Goal: Information Seeking & Learning: Learn about a topic

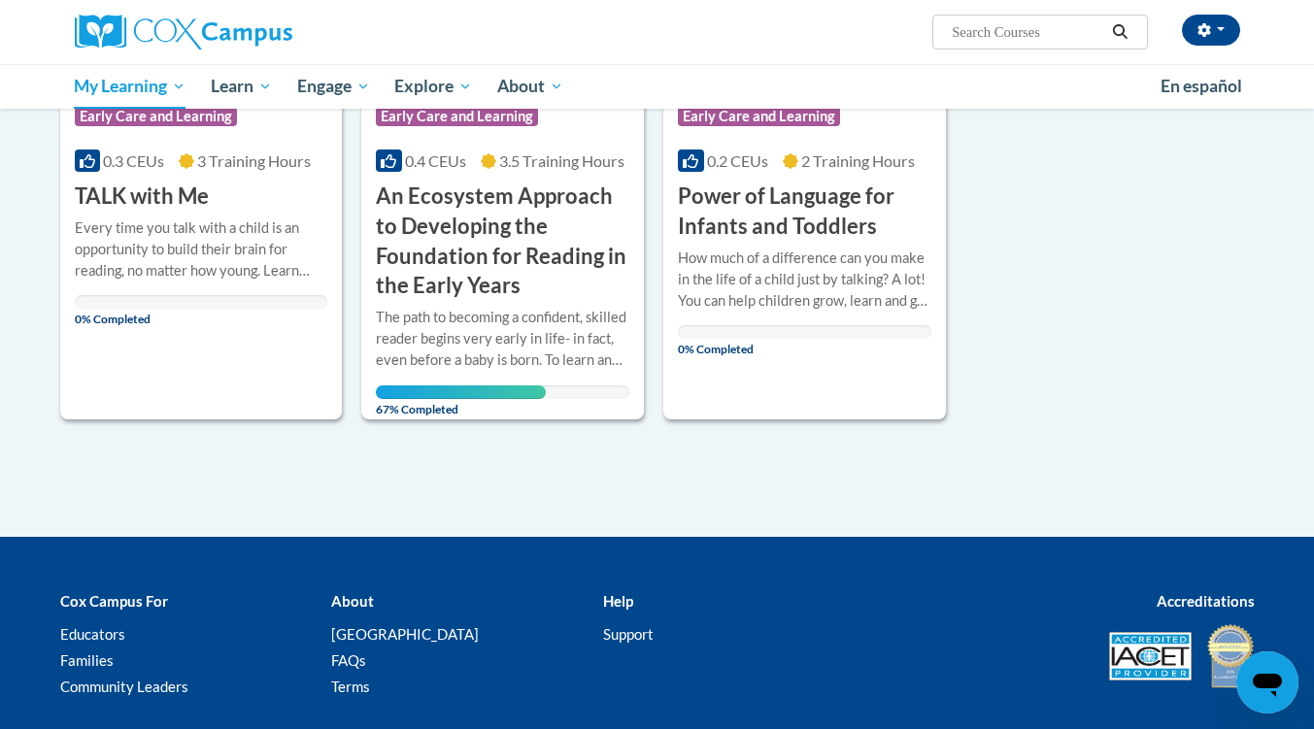
scroll to position [230, 0]
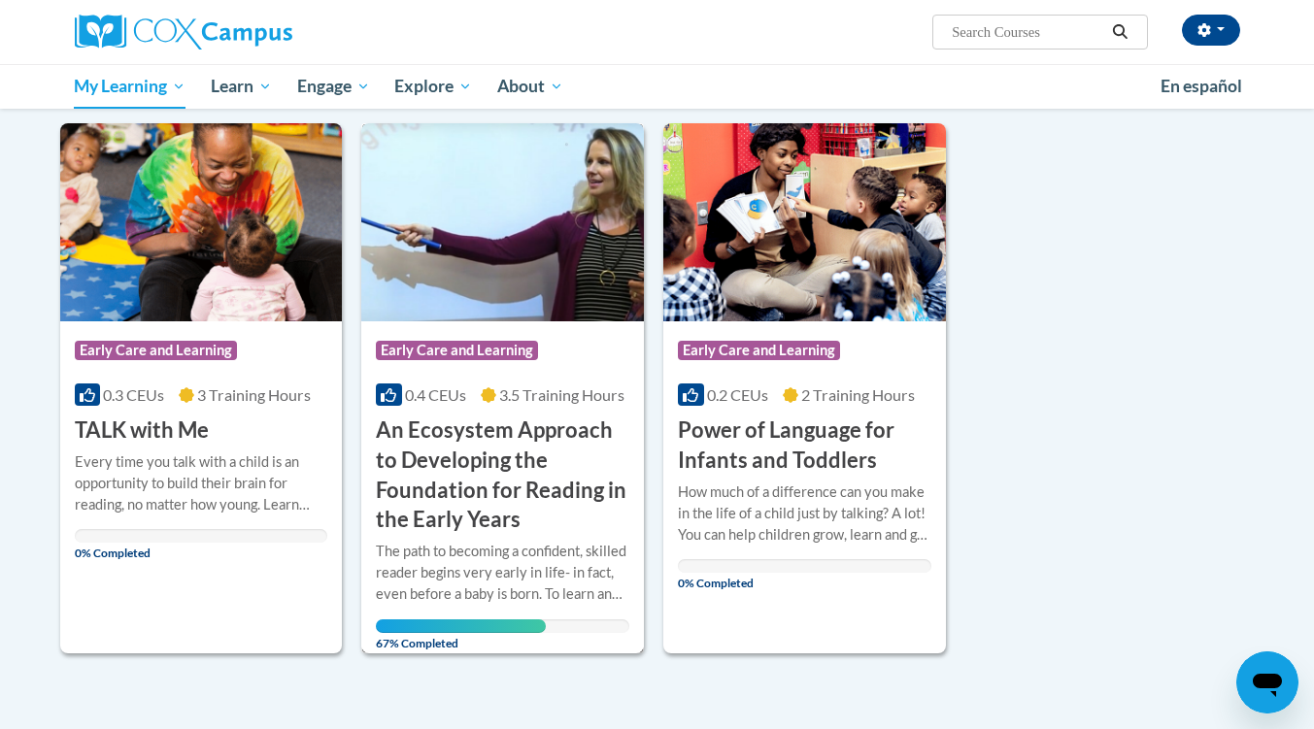
click at [472, 419] on h3 "An Ecosystem Approach to Developing the Foundation for Reading in the Early Yea…" at bounding box center [502, 475] width 253 height 119
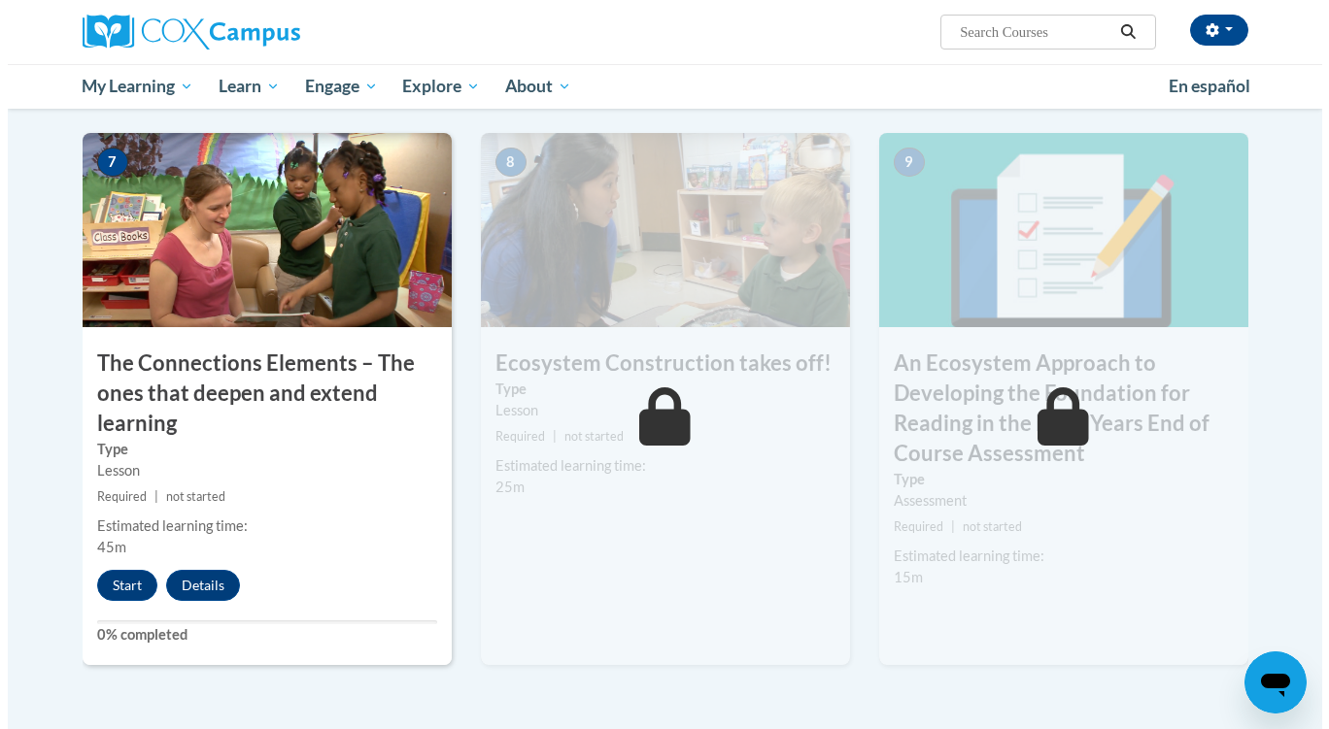
scroll to position [1538, 0]
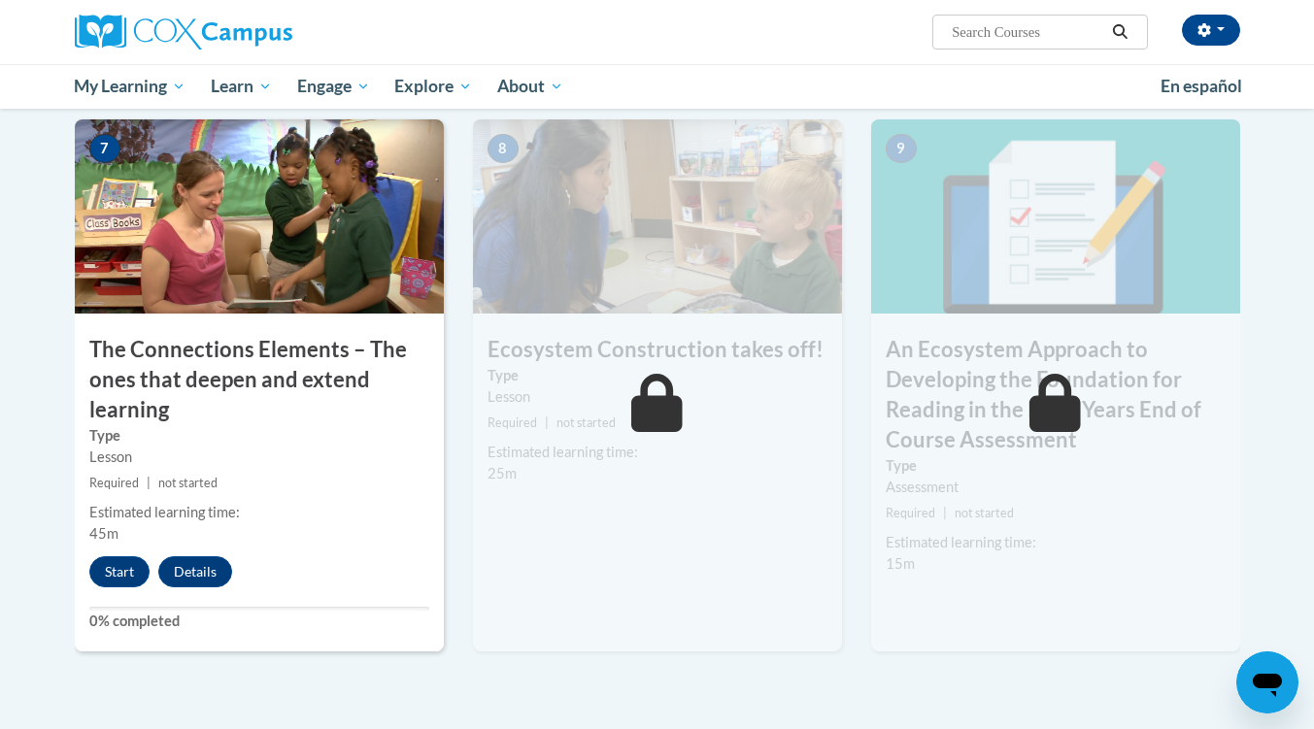
drag, startPoint x: 0, startPoint y: 0, endPoint x: 1327, endPoint y: 464, distance: 1405.6
click at [117, 573] on button "Start" at bounding box center [119, 572] width 60 height 31
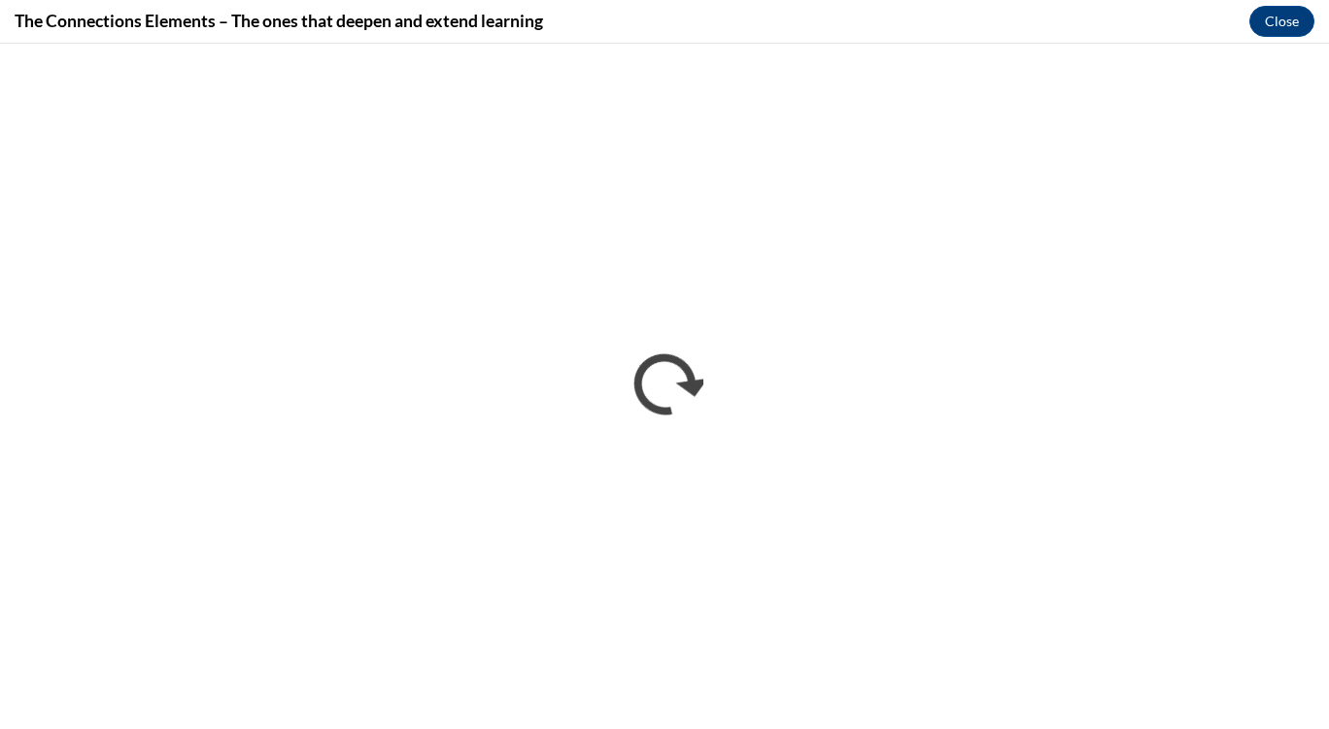
scroll to position [0, 0]
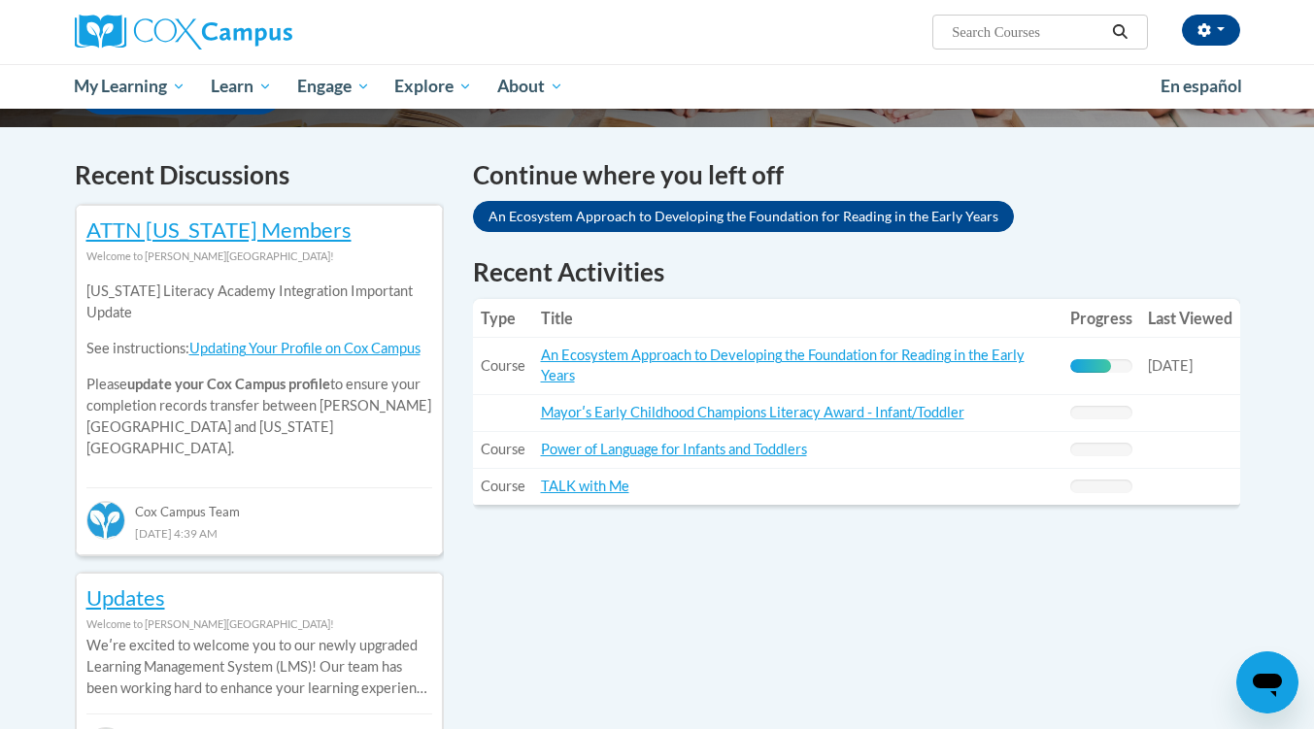
scroll to position [494, 0]
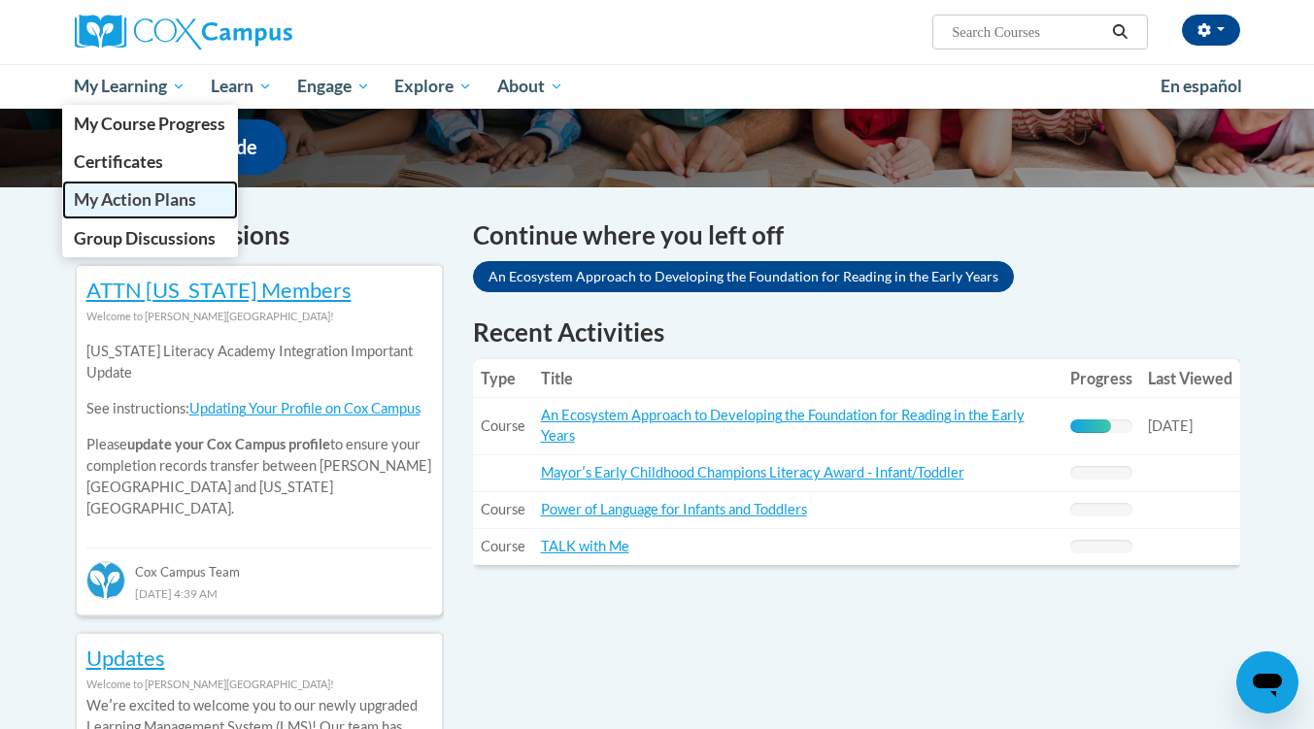
click at [115, 191] on span "My Action Plans" at bounding box center [135, 199] width 122 height 20
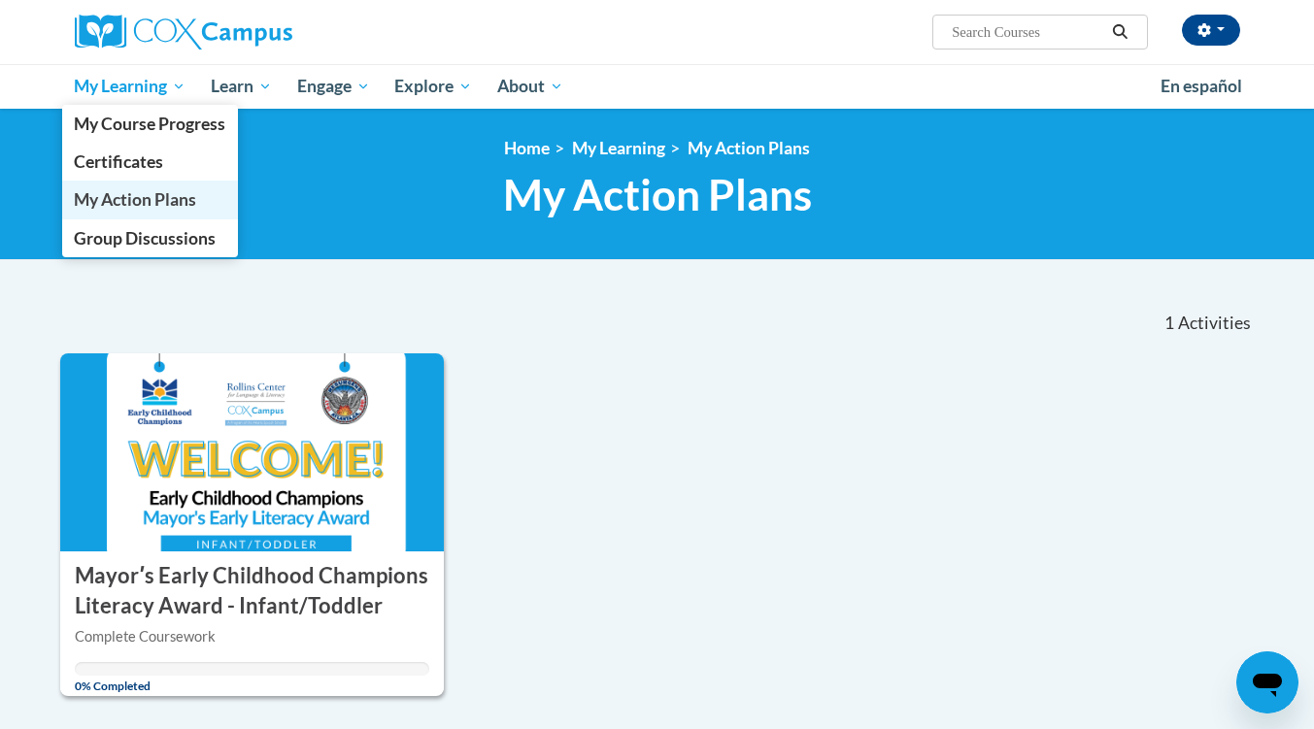
click at [143, 196] on span "My Action Plans" at bounding box center [135, 199] width 122 height 20
click at [128, 231] on span "Group Discussions" at bounding box center [145, 238] width 142 height 20
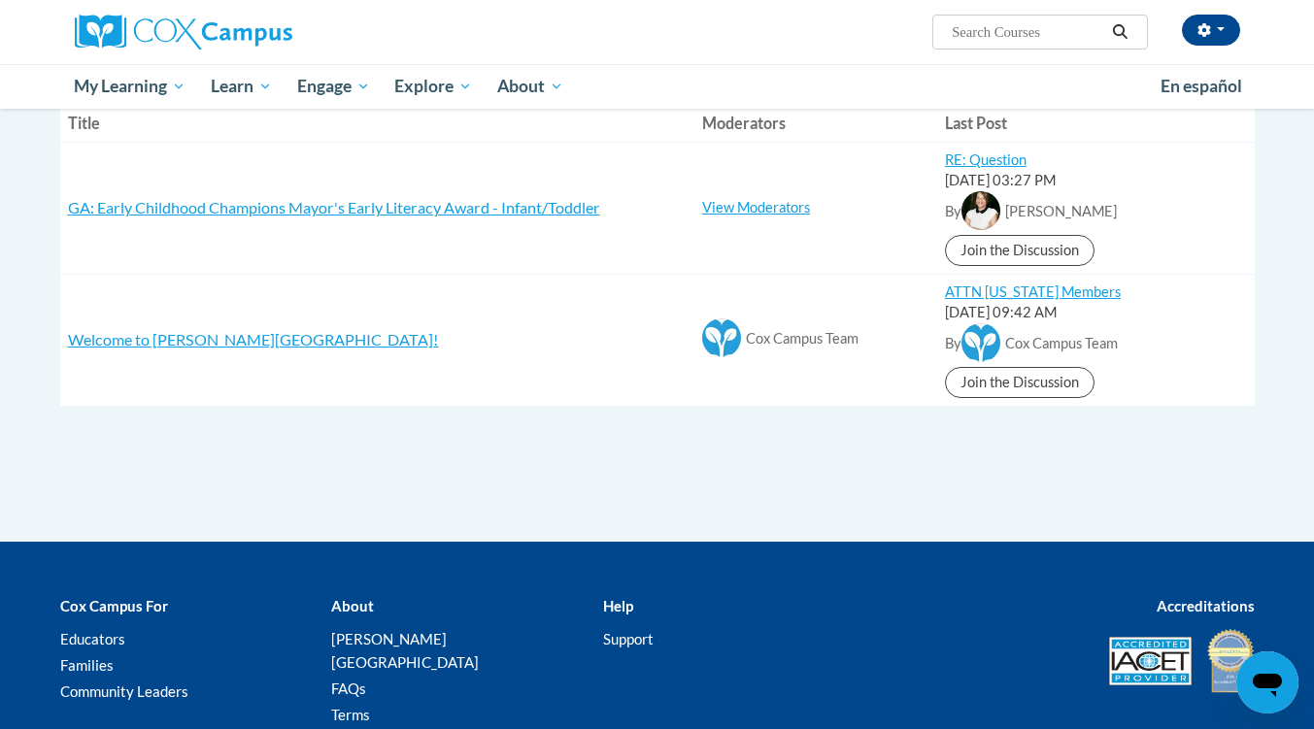
scroll to position [260, 0]
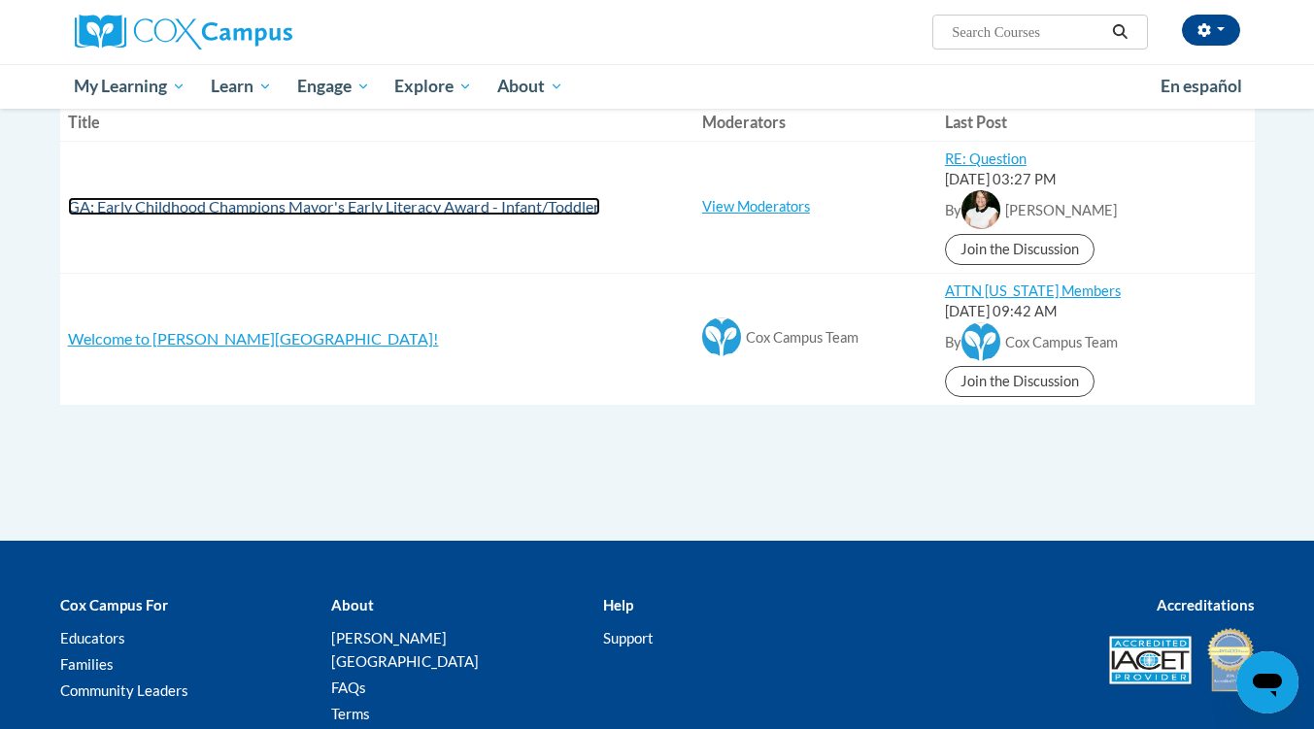
click at [118, 204] on span "GA: Early Childhood Champions Mayor's Early Literacy Award - Infant/Toddler" at bounding box center [334, 206] width 532 height 18
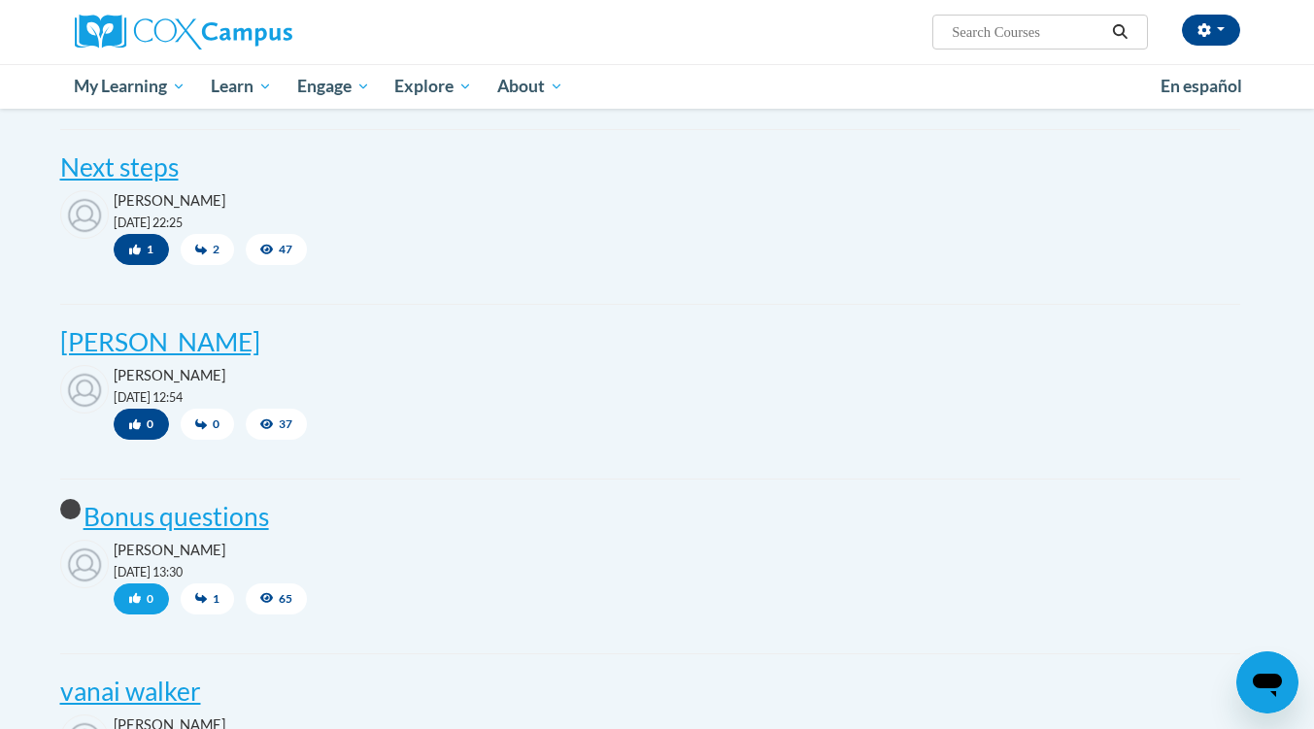
scroll to position [1002, 0]
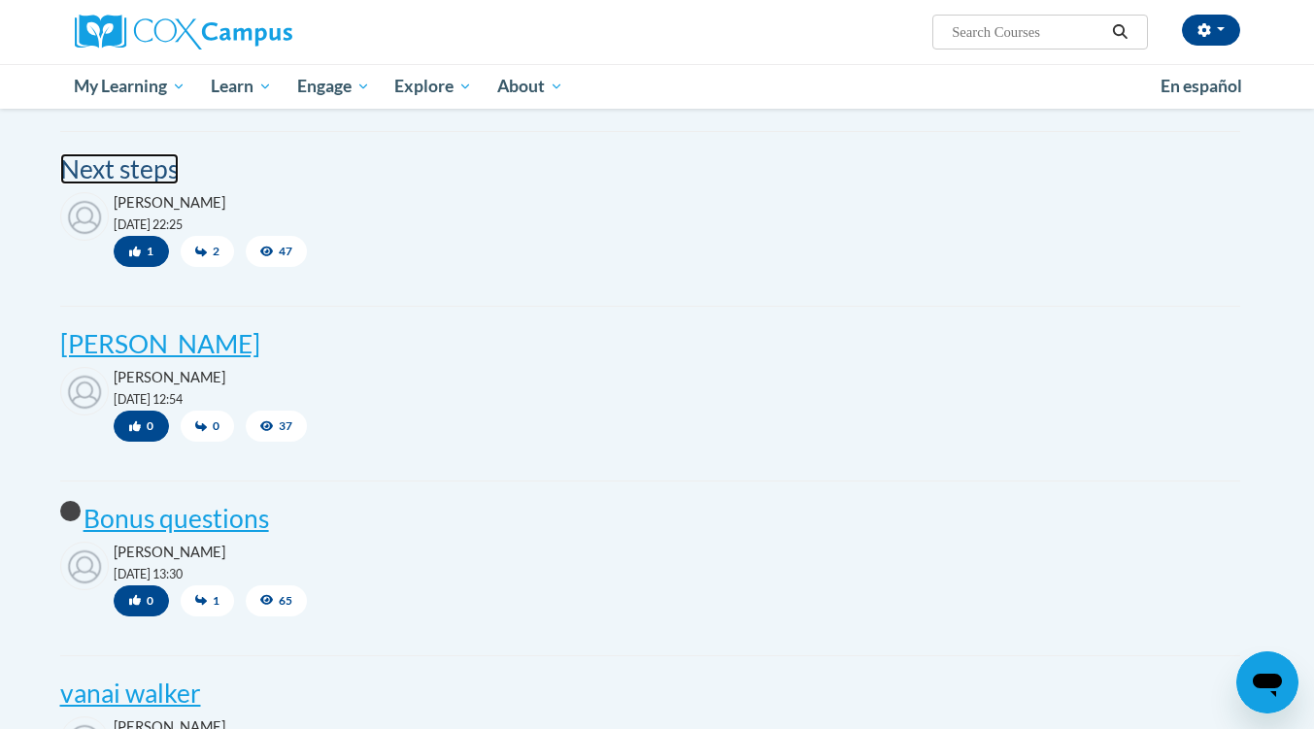
click at [68, 153] on post "Next steps" at bounding box center [119, 168] width 118 height 31
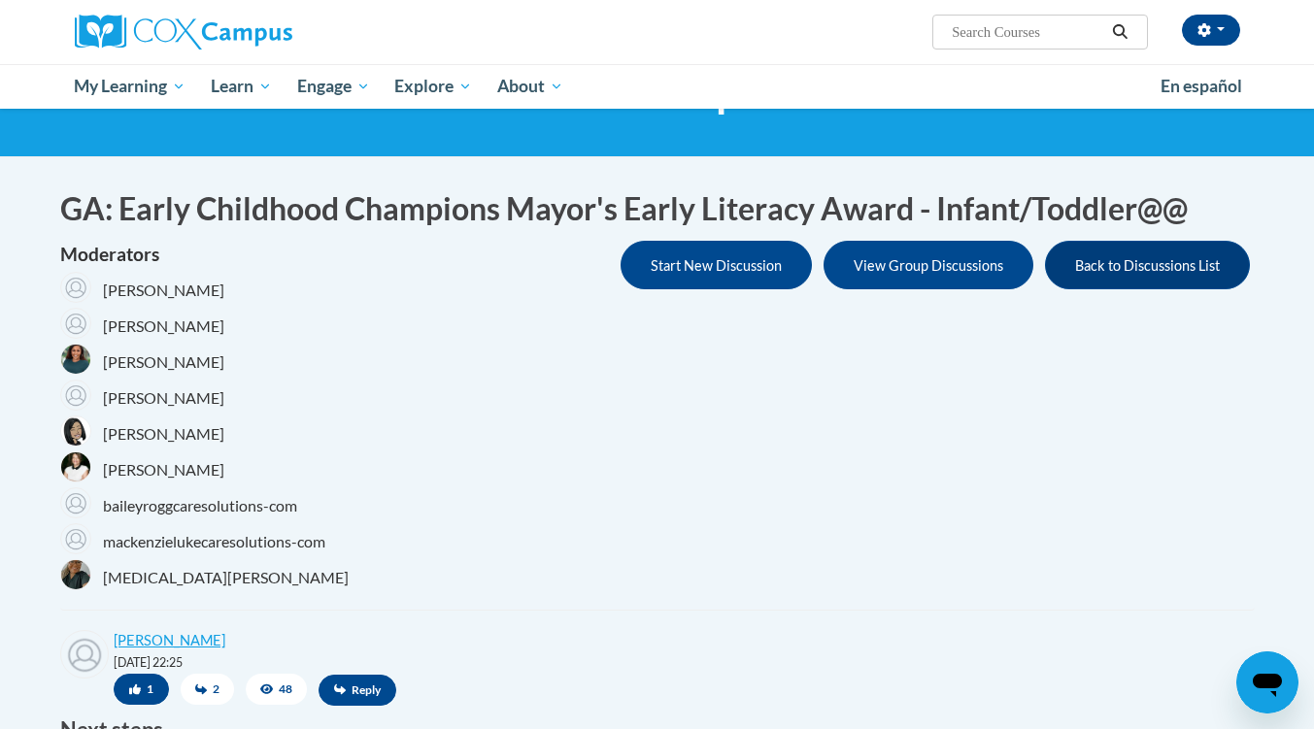
scroll to position [83, 0]
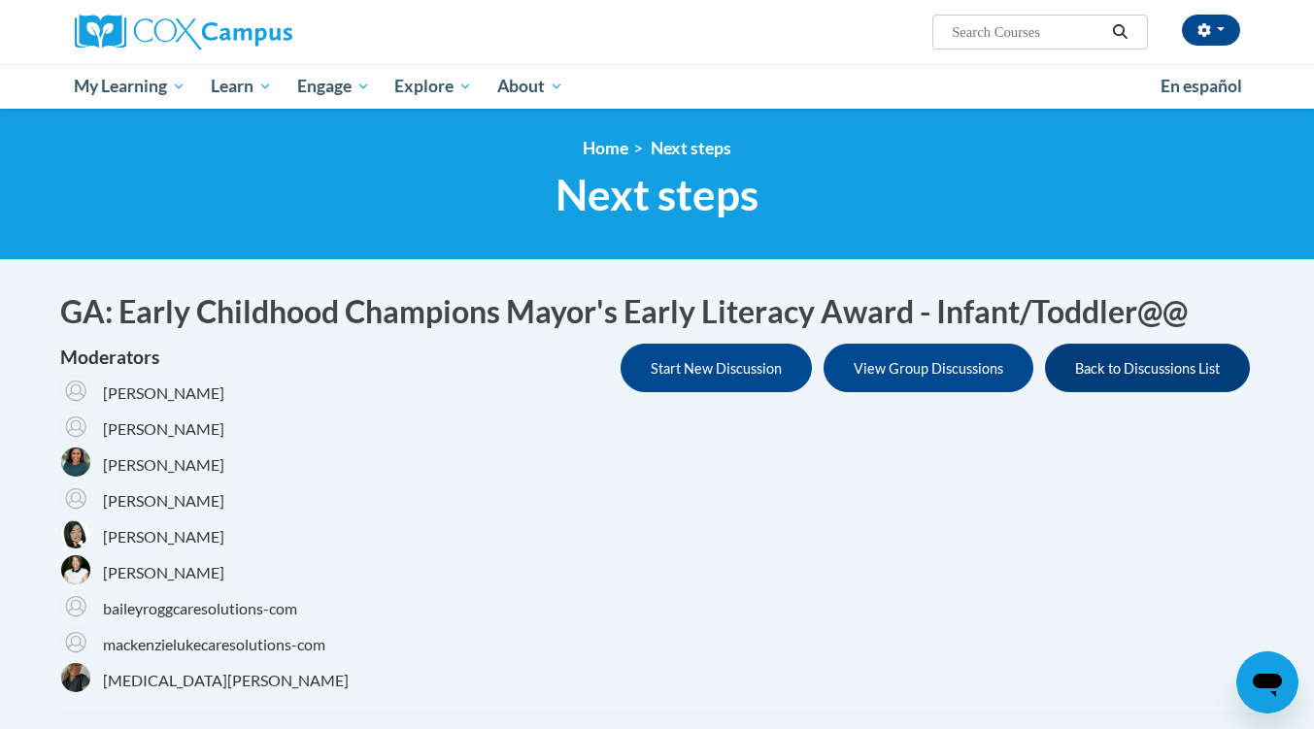
drag, startPoint x: 1324, startPoint y: 76, endPoint x: 1259, endPoint y: 62, distance: 66.5
click at [1259, 62] on html "Kimberly Bowden (America/New_York UTC-04:00) My Profile Inbox My Transcripts Lo…" at bounding box center [657, 364] width 1314 height 729
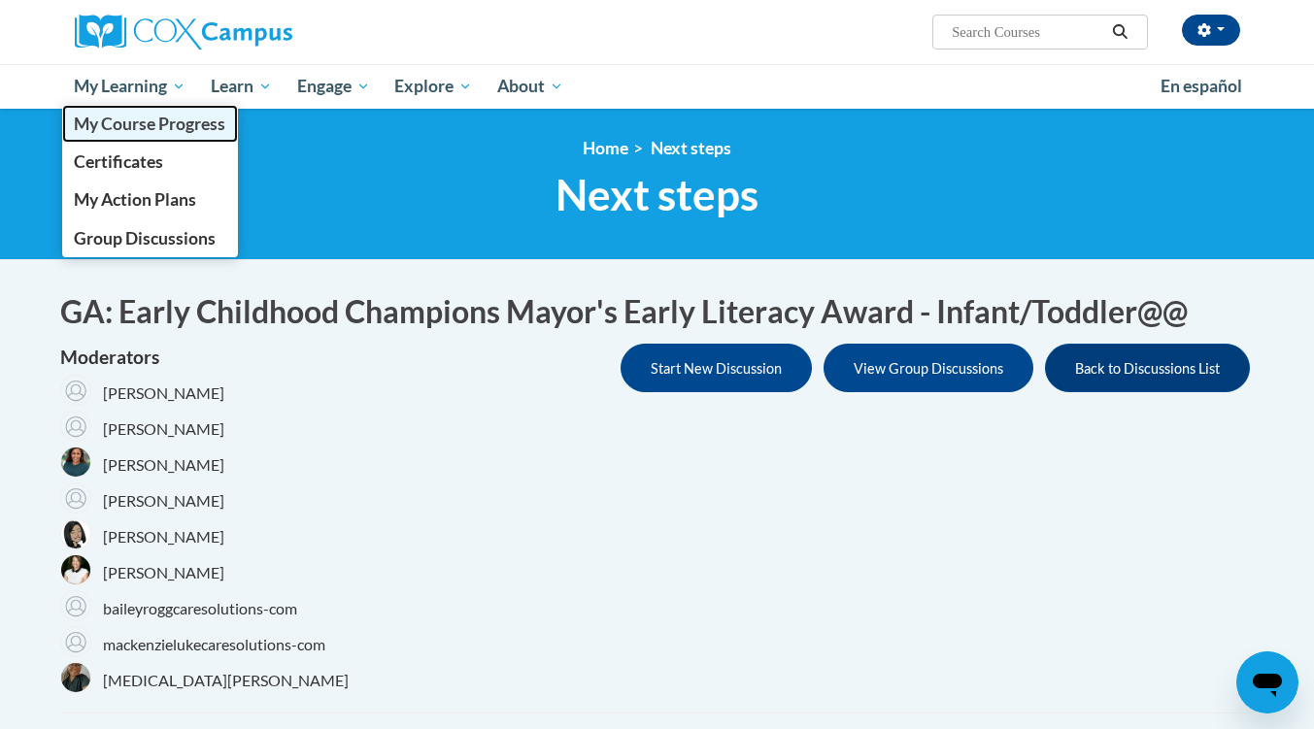
click at [161, 133] on span "My Course Progress" at bounding box center [150, 124] width 152 height 20
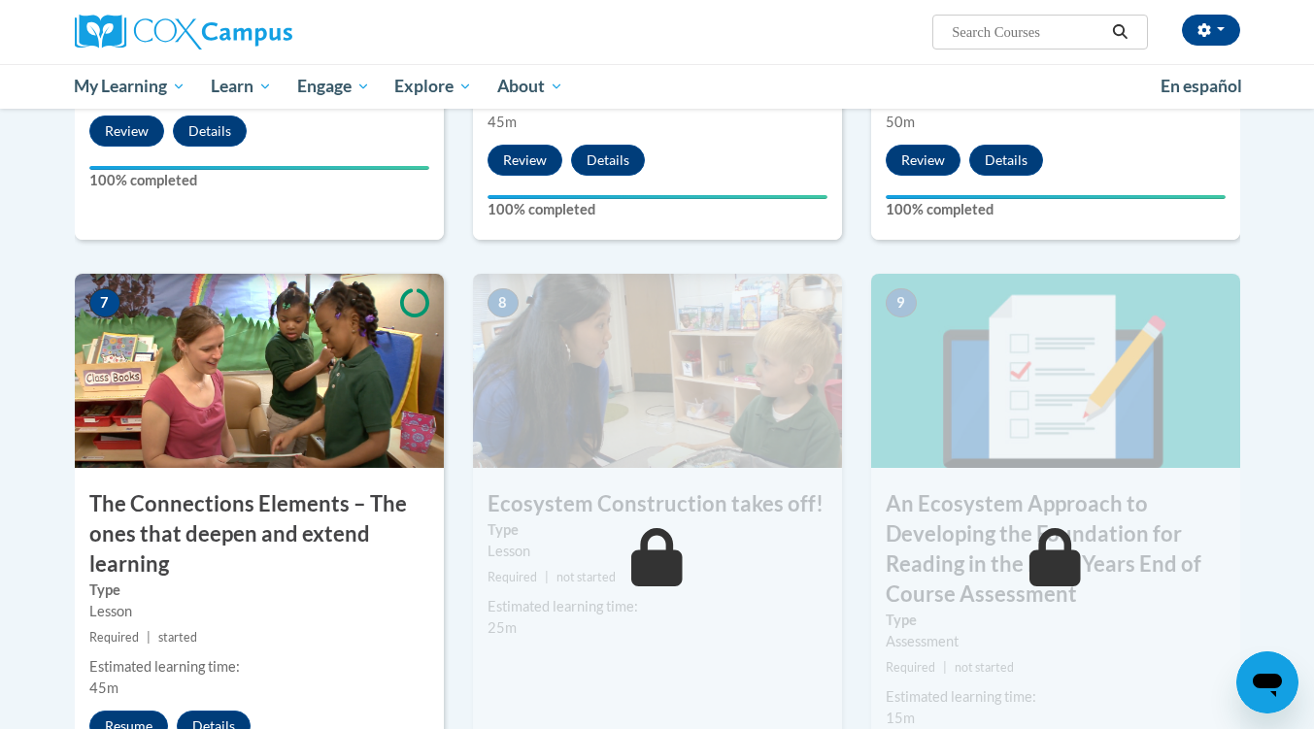
scroll to position [1388, 0]
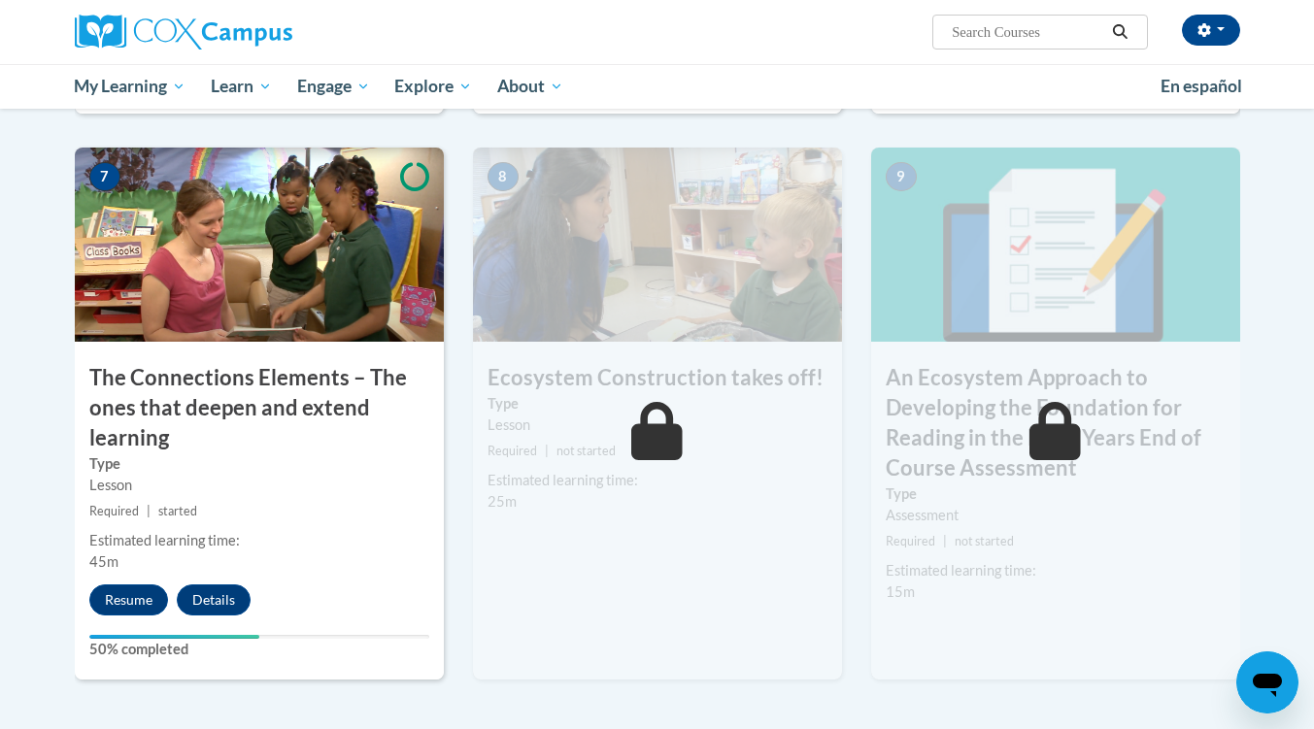
drag, startPoint x: 1320, startPoint y: 101, endPoint x: 1328, endPoint y: 493, distance: 392.5
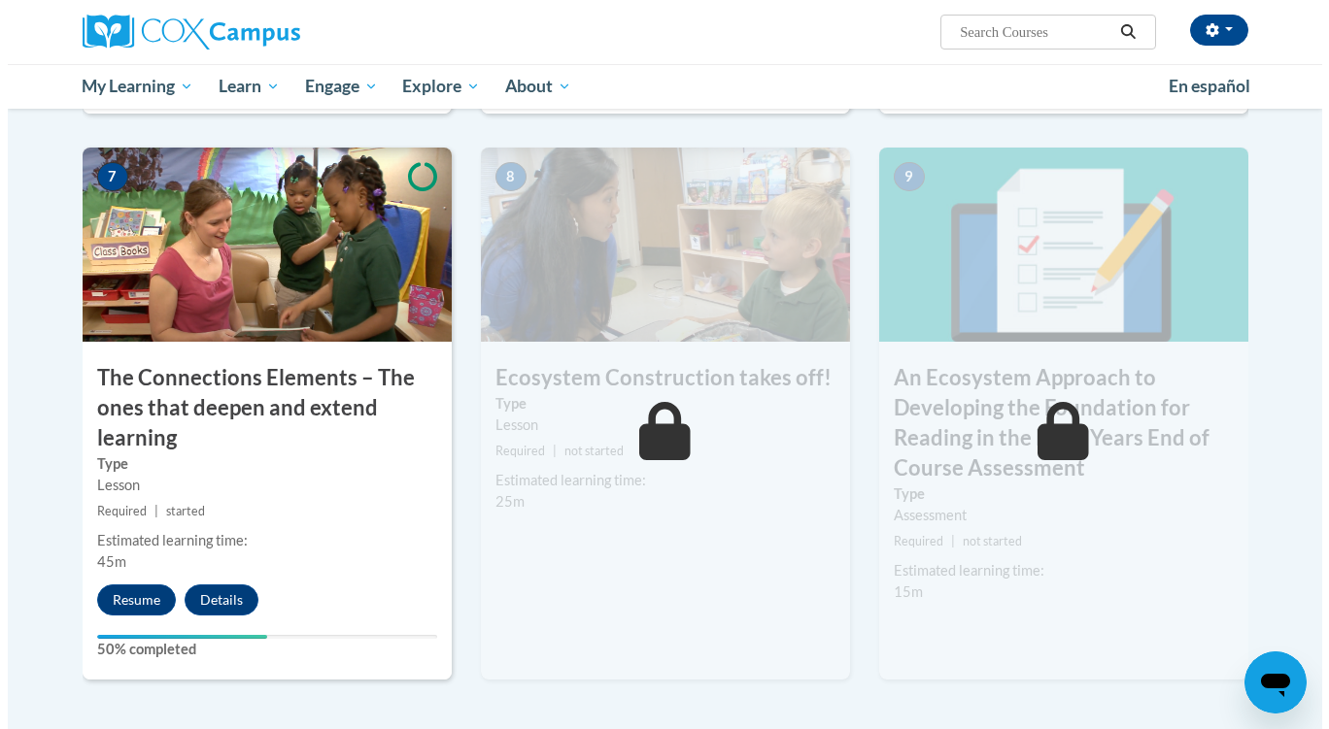
scroll to position [1516, 0]
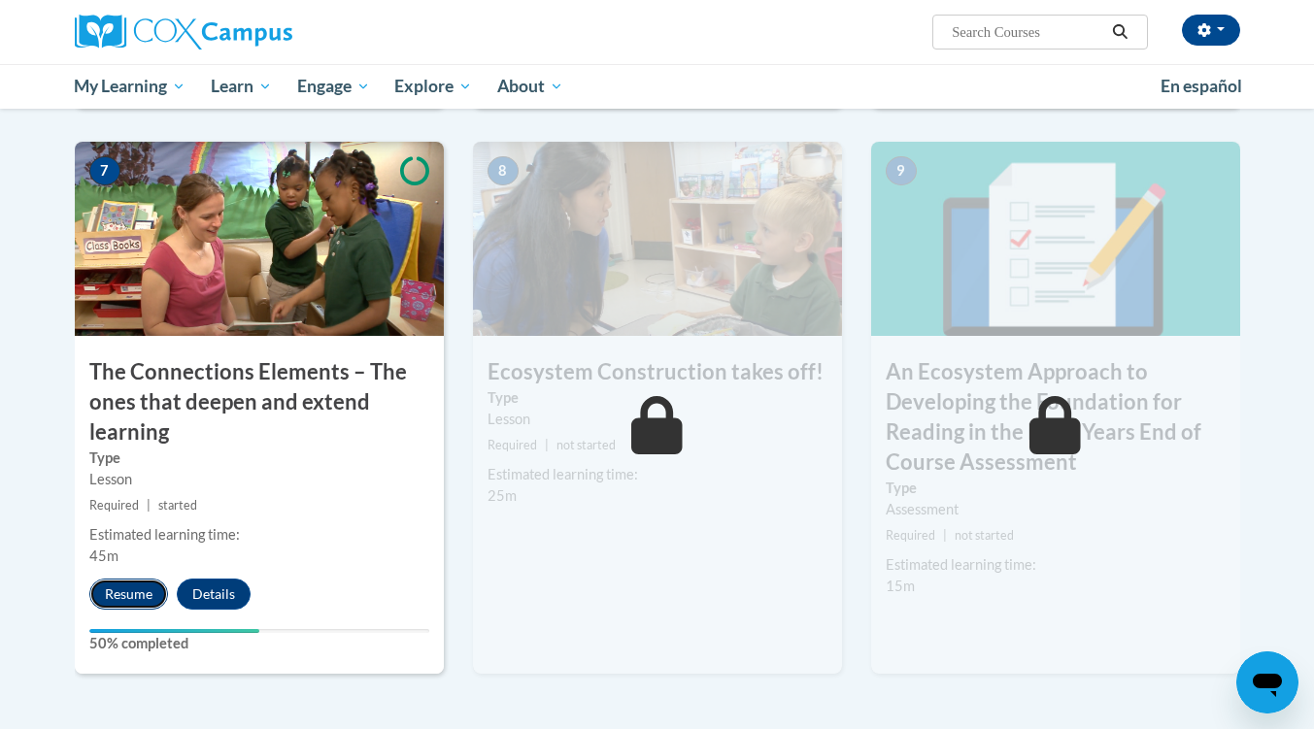
click at [107, 595] on button "Resume" at bounding box center [128, 594] width 79 height 31
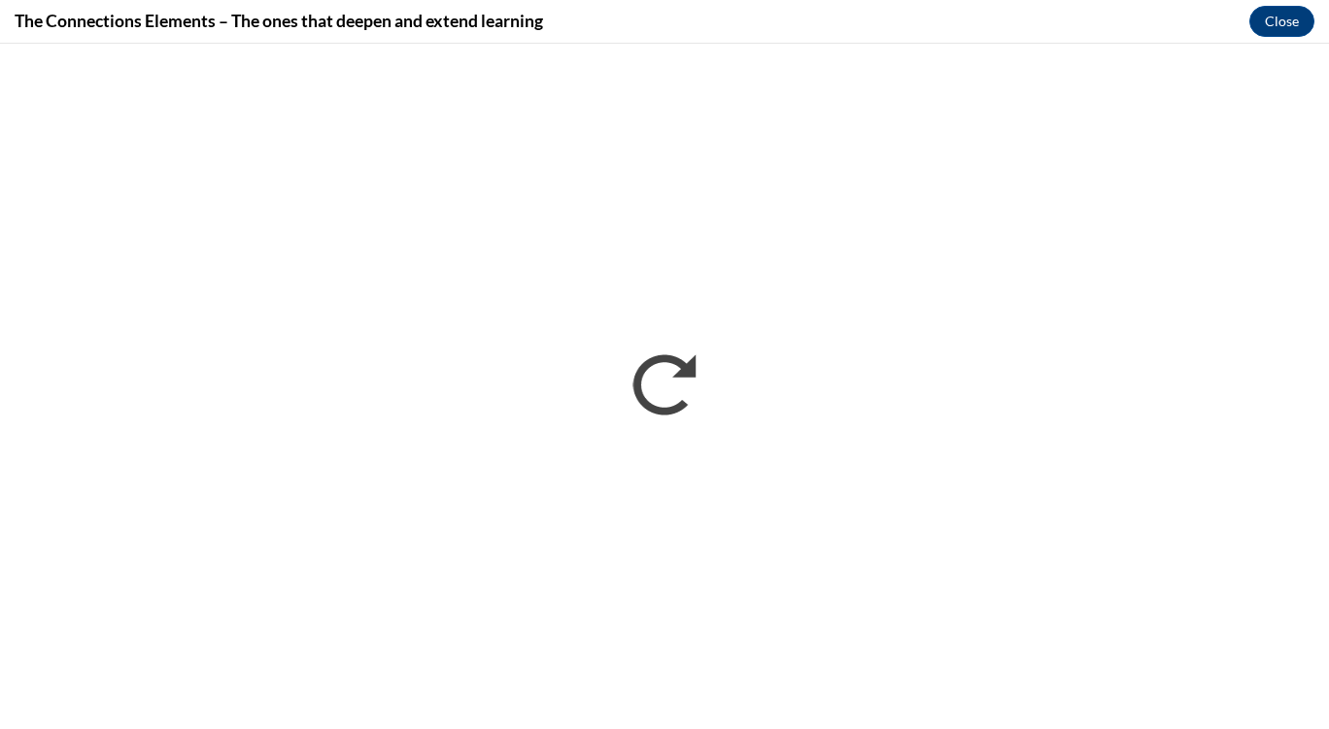
scroll to position [0, 0]
